Goal: Task Accomplishment & Management: Use online tool/utility

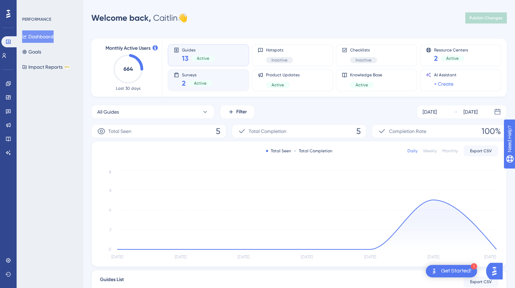
click at [184, 78] on div "Surveys 2 Active" at bounding box center [197, 80] width 30 height 16
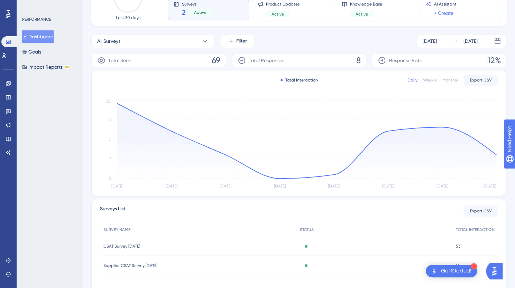
scroll to position [102, 0]
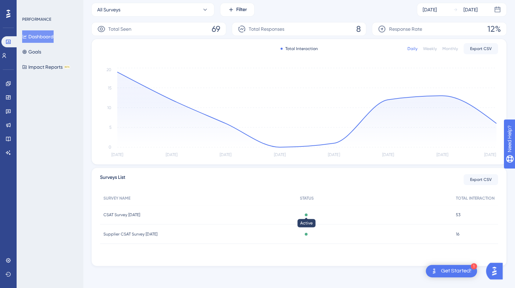
click at [307, 214] on div at bounding box center [306, 215] width 3 height 3
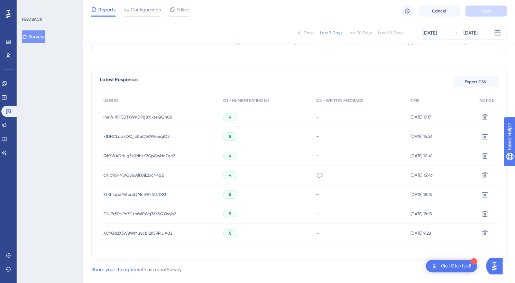
scroll to position [177, 0]
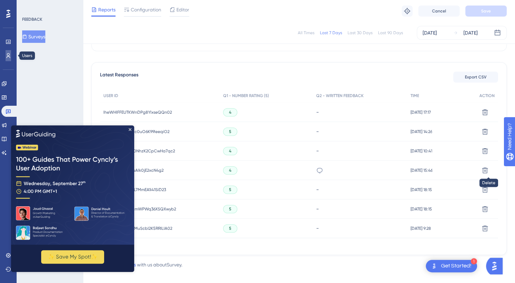
click at [6, 57] on link at bounding box center [9, 55] width 6 height 11
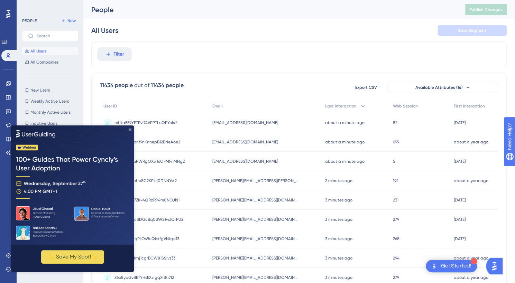
click at [130, 129] on icon "Close Preview" at bounding box center [130, 129] width 3 height 3
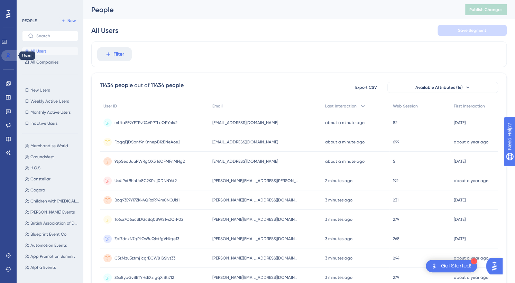
click at [9, 56] on icon at bounding box center [9, 55] width 4 height 5
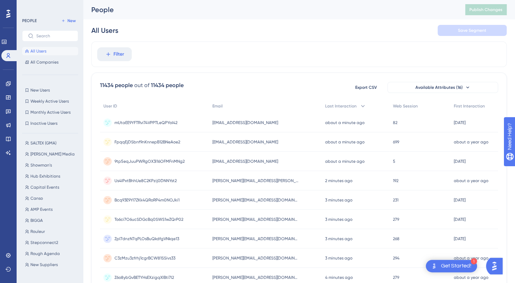
scroll to position [394, 0]
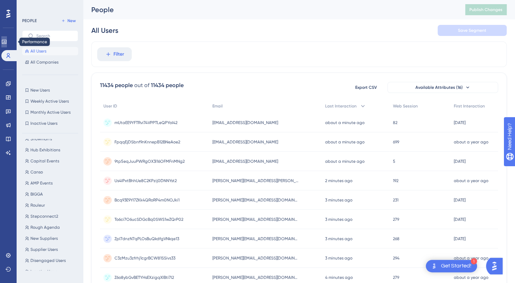
click at [7, 42] on icon at bounding box center [4, 42] width 6 height 6
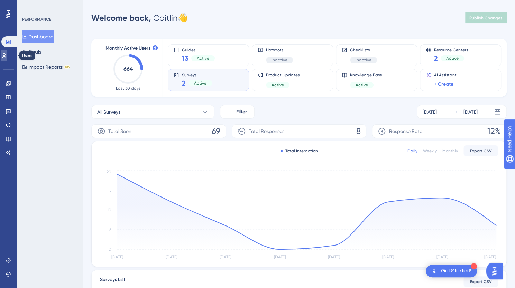
click at [7, 56] on icon at bounding box center [4, 56] width 6 height 6
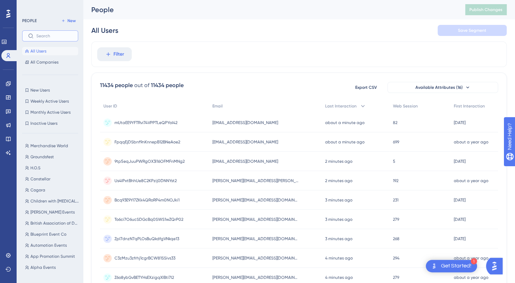
click at [52, 36] on input "text" at bounding box center [54, 36] width 36 height 5
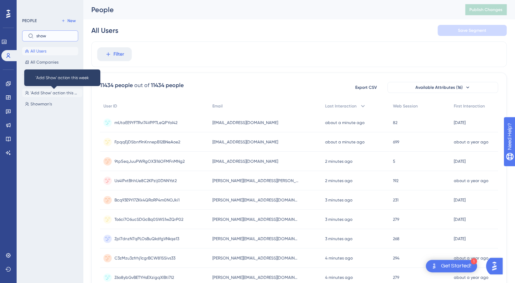
type input "show"
click at [48, 95] on span "'Add Show' action this week" at bounding box center [54, 93] width 49 height 6
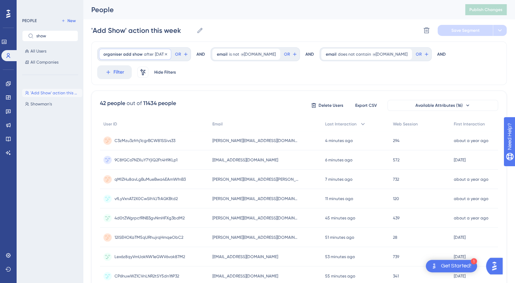
click at [159, 52] on span "[DATE]" at bounding box center [161, 55] width 12 height 6
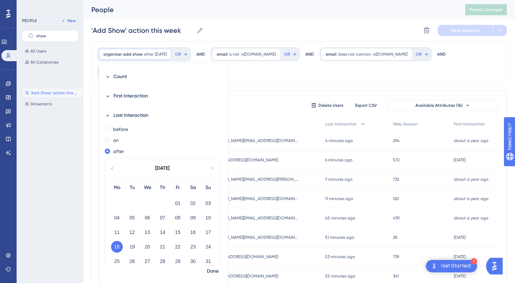
click at [210, 170] on icon at bounding box center [213, 168] width 6 height 6
click at [116, 234] on button "15" at bounding box center [117, 232] width 12 height 12
click at [211, 270] on span "Done" at bounding box center [213, 271] width 12 height 8
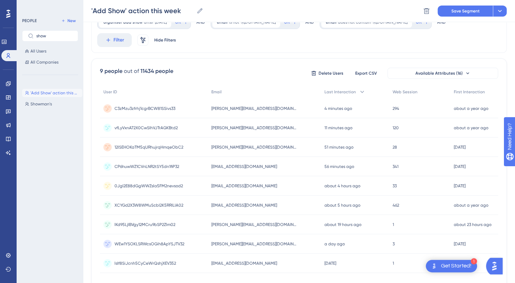
scroll to position [66, 0]
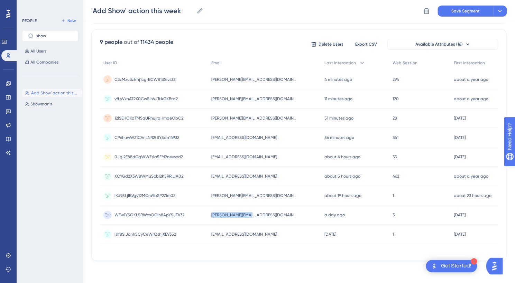
drag, startPoint x: 254, startPoint y: 211, endPoint x: 209, endPoint y: 213, distance: 44.7
click at [0, 0] on div "WEw1YSOKLSRWcsOGih8ApYSJTV32 WEw1YSOKLSRWcsOGih8ApYSJTV32 [PERSON_NAME][EMAIL_A…" at bounding box center [0, 0] width 0 height 0
drag, startPoint x: 287, startPoint y: 174, endPoint x: 212, endPoint y: 177, distance: 75.8
click at [212, 177] on div "[EMAIL_ADDRESS][DOMAIN_NAME] [EMAIL_ADDRESS][DOMAIN_NAME]" at bounding box center [264, 176] width 113 height 19
copy span "[EMAIL_ADDRESS][DOMAIN_NAME]"
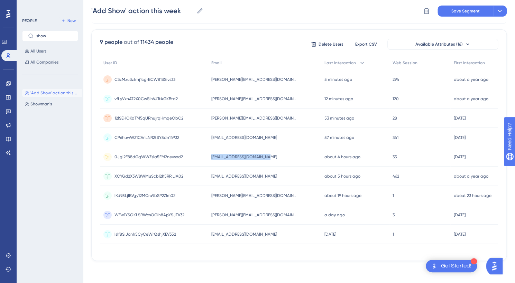
drag, startPoint x: 278, startPoint y: 153, endPoint x: 207, endPoint y: 149, distance: 71.3
click at [0, 0] on div "0JgI2E88dGgWWZsla5FM2nevsod2 0JgI2E88dGgWWZsla5FM2nevsod2 [EMAIL_ADDRESS][DOMAI…" at bounding box center [0, 0] width 0 height 0
copy div "0JgI2E88dGgWWZsla5FM2nevsod2 [EMAIL_ADDRESS][DOMAIN_NAME]"
drag, startPoint x: 280, startPoint y: 136, endPoint x: 213, endPoint y: 135, distance: 67.4
click at [213, 135] on div "[PERSON_NAME][EMAIL_ADDRESS][DOMAIN_NAME] [PERSON_NAME][EMAIL_ADDRESS][DOMAIN_N…" at bounding box center [264, 137] width 113 height 19
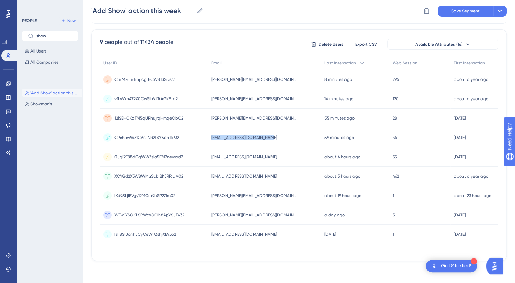
copy span "[EMAIL_ADDRESS][DOMAIN_NAME]"
drag, startPoint x: 275, startPoint y: 95, endPoint x: 201, endPoint y: 100, distance: 73.8
click at [0, 0] on div "vfLyVxnA72X0CwSIhVJTrAGKBtd2 vfLyVxnA72X0CwSIhVJTrAGKBtd2 [PERSON_NAME][EMAIL_A…" at bounding box center [0, 0] width 0 height 0
copy div "vfLyVxnA72X0CwSIhVJTrAGKBtd2 [PERSON_NAME][EMAIL_ADDRESS][DOMAIN_NAME]"
